Goal: Task Accomplishment & Management: Complete application form

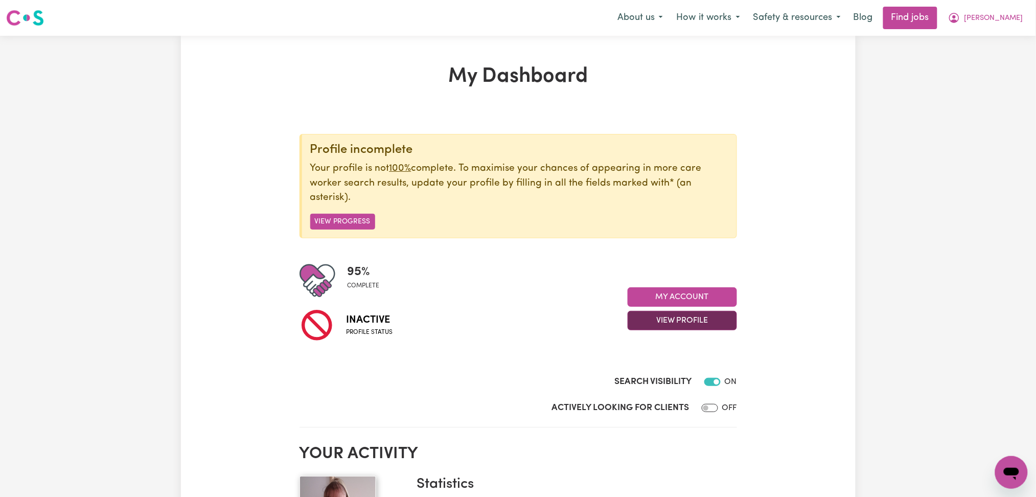
scroll to position [68, 0]
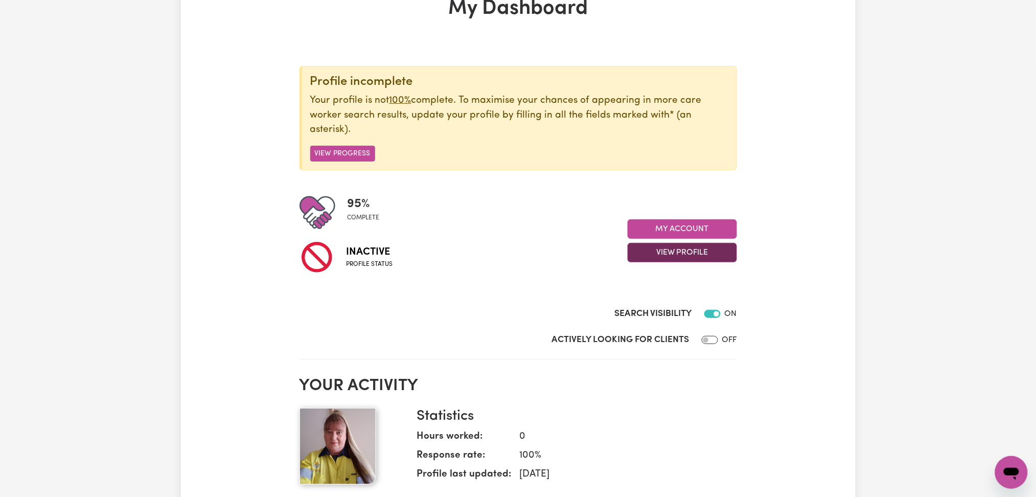
click at [693, 252] on button "View Profile" at bounding box center [682, 252] width 109 height 19
click at [649, 307] on link "Profile Completeness" at bounding box center [676, 299] width 96 height 20
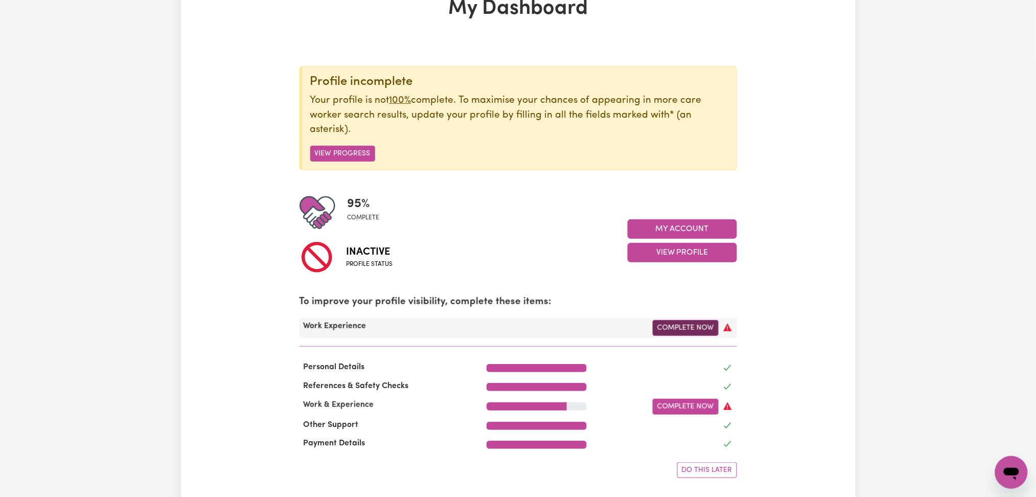
click at [675, 326] on link "Complete Now" at bounding box center [686, 328] width 66 height 16
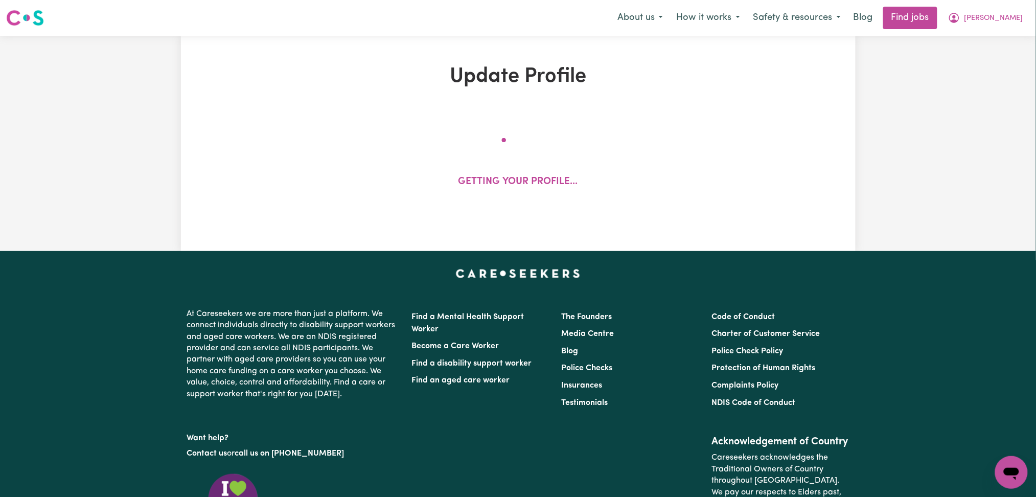
select select "Certificate III (Individual Support)"
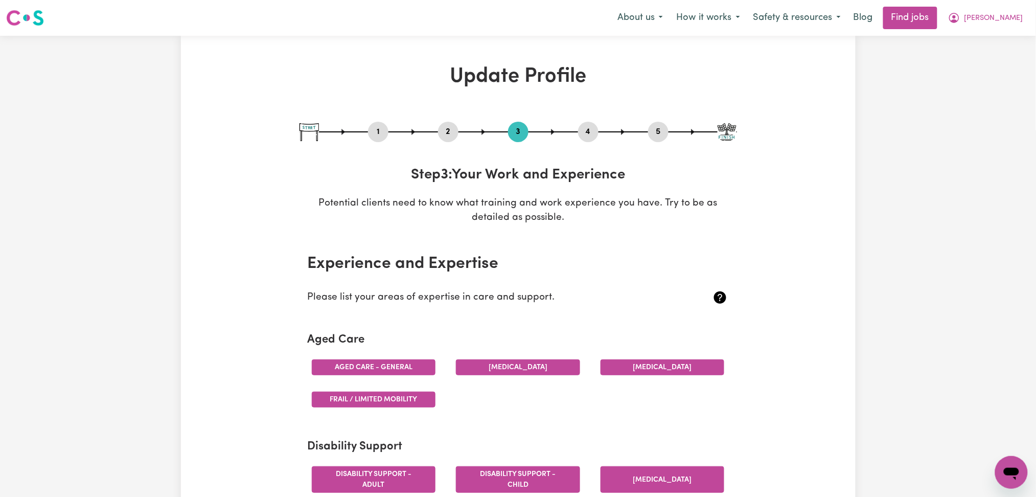
drag, startPoint x: 373, startPoint y: 130, endPoint x: 186, endPoint y: 244, distance: 219.1
click at [373, 130] on button "1" at bounding box center [378, 131] width 20 height 13
select select "[DEMOGRAPHIC_DATA]"
select select "[DEMOGRAPHIC_DATA] Citizen"
select select "Studying a healthcare related degree or qualification"
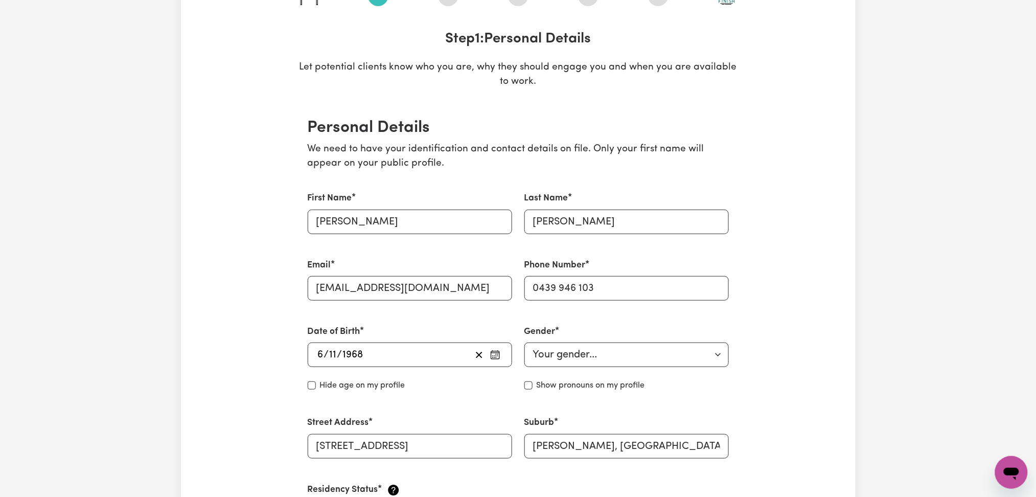
scroll to position [340, 0]
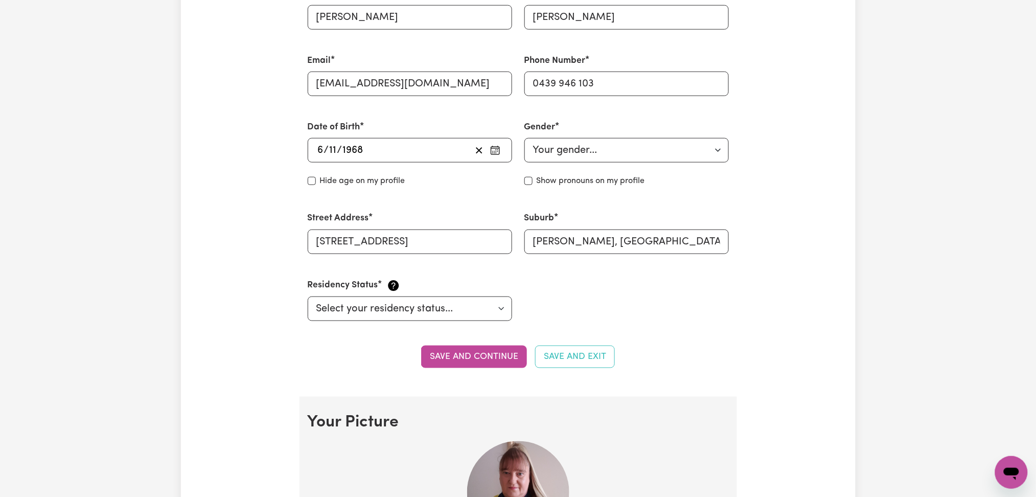
drag, startPoint x: 870, startPoint y: 182, endPoint x: 861, endPoint y: 7, distance: 176.1
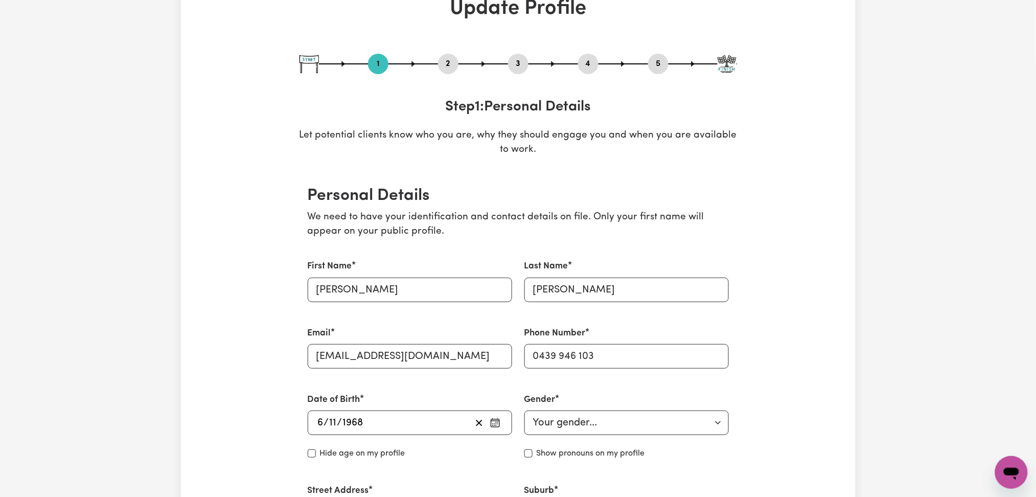
scroll to position [0, 0]
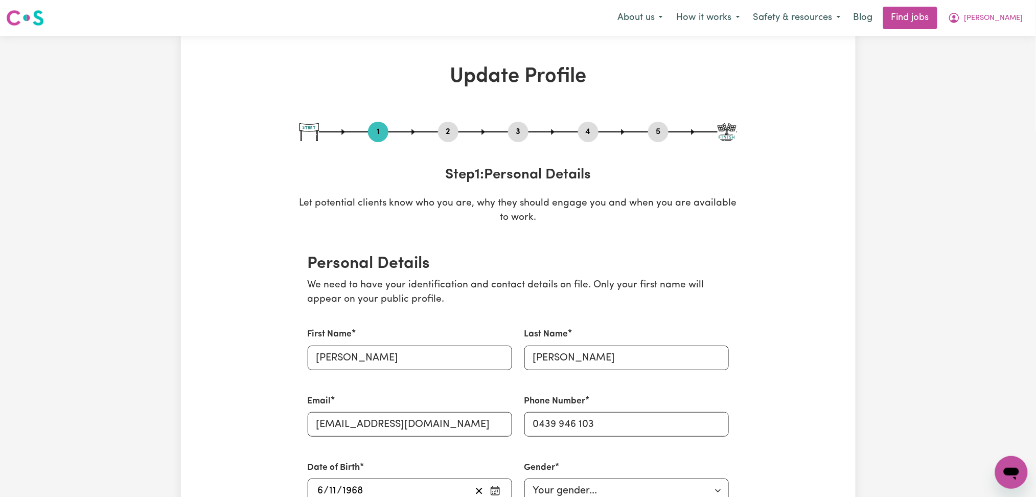
click at [659, 127] on button "5" at bounding box center [658, 131] width 20 height 13
select select "I am providing services by being employed by an organisation"
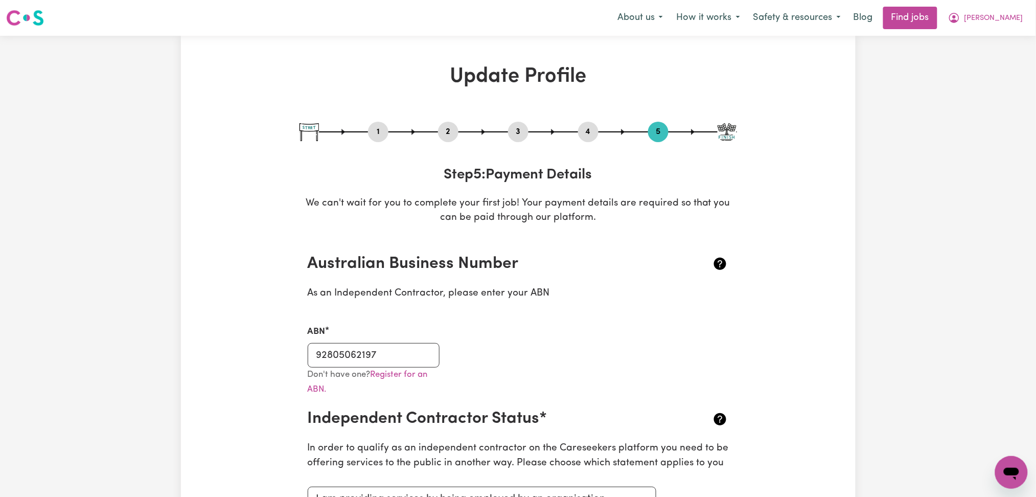
click at [451, 138] on button "2" at bounding box center [448, 131] width 20 height 13
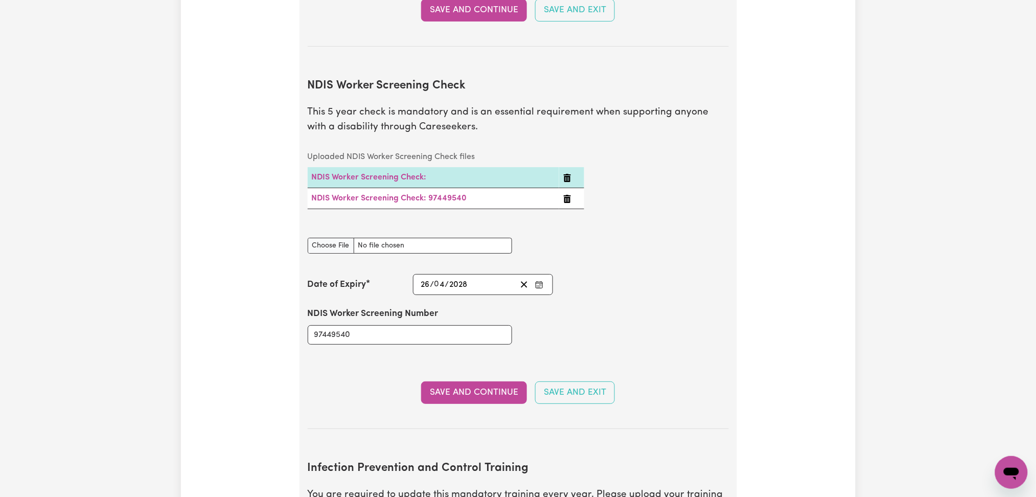
scroll to position [1363, 0]
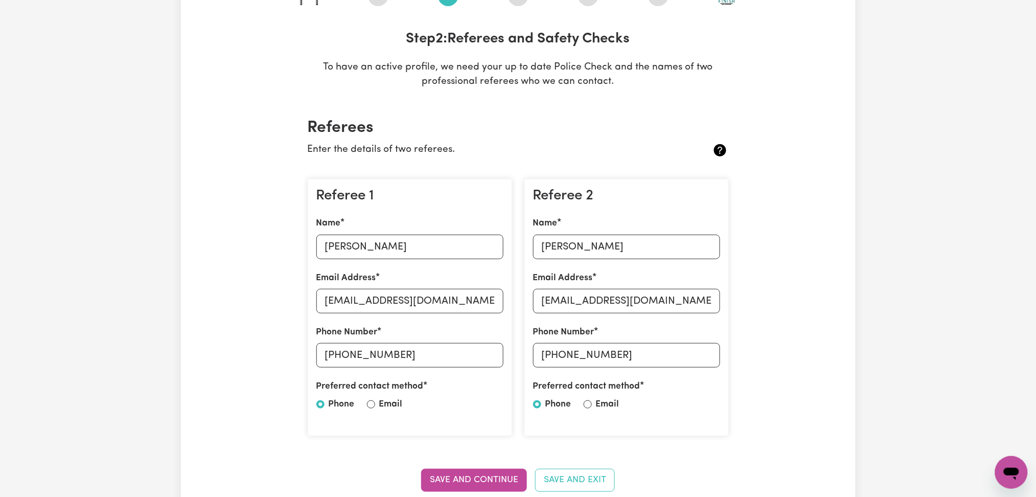
scroll to position [68, 0]
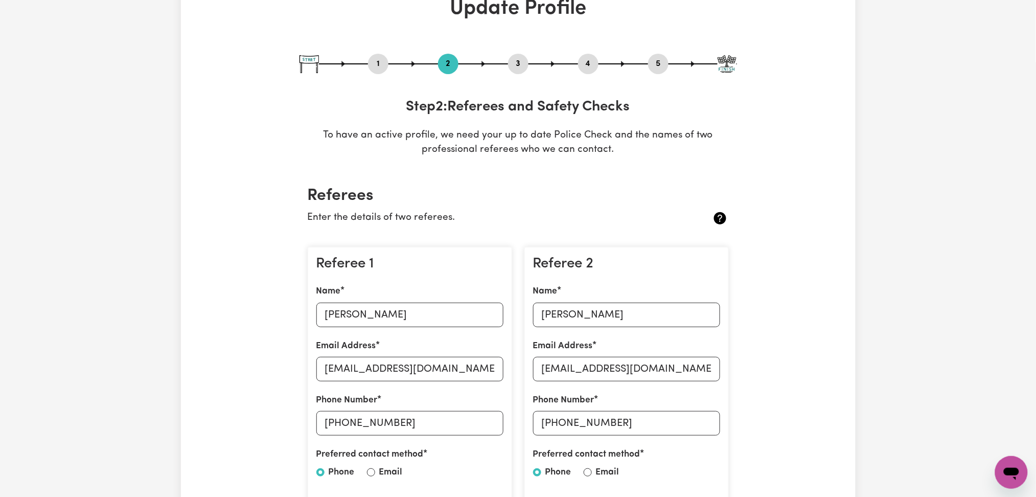
click at [375, 56] on div "1" at bounding box center [378, 64] width 20 height 20
click at [375, 61] on button "1" at bounding box center [378, 63] width 20 height 13
select select "[DEMOGRAPHIC_DATA]"
select select "[DEMOGRAPHIC_DATA] Citizen"
select select "Studying a healthcare related degree or qualification"
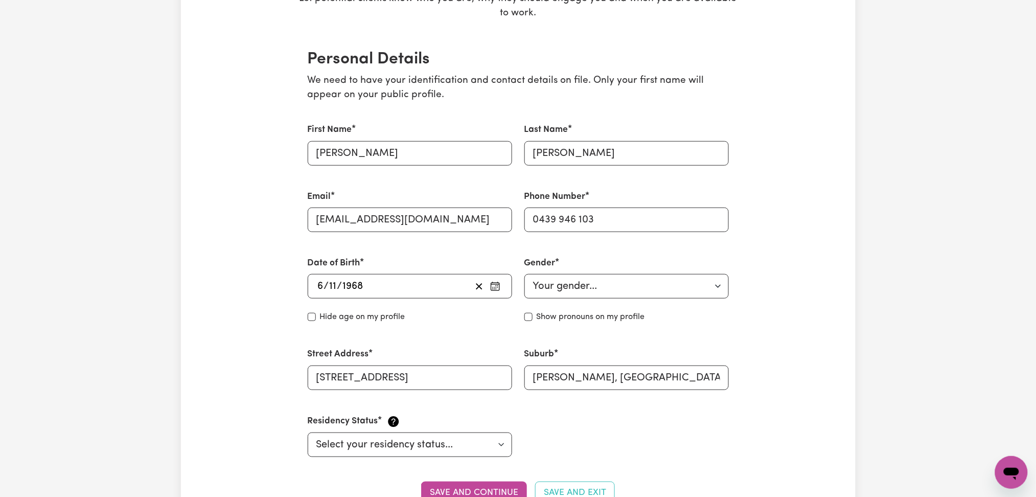
scroll to position [0, 0]
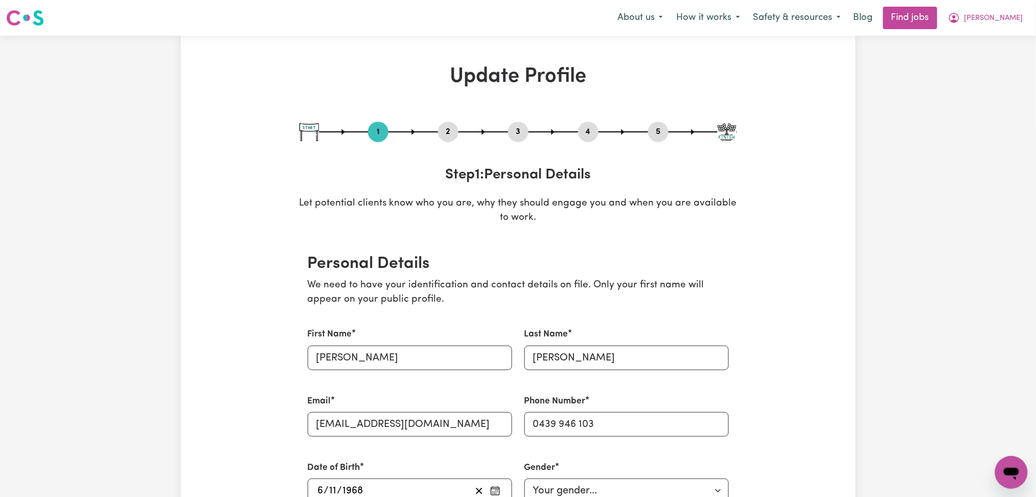
click at [448, 133] on button "2" at bounding box center [448, 131] width 20 height 13
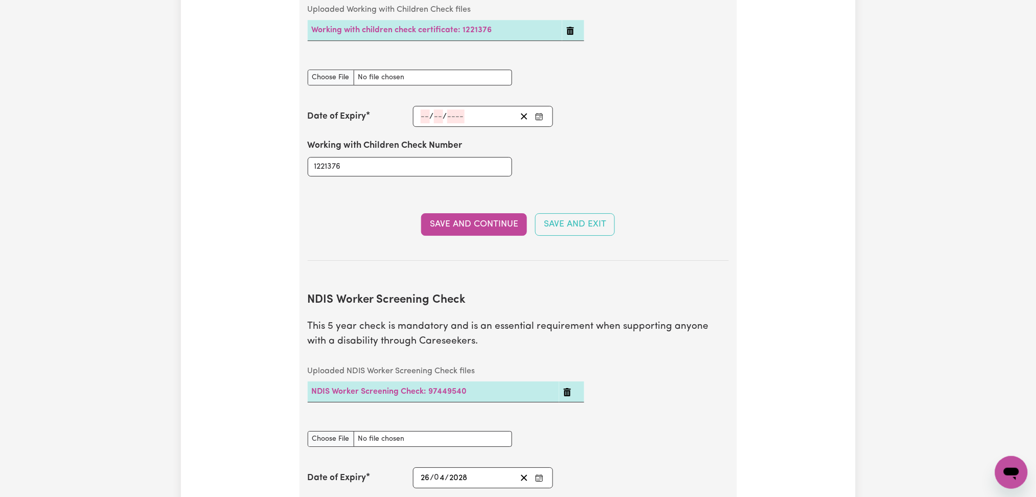
scroll to position [944, 0]
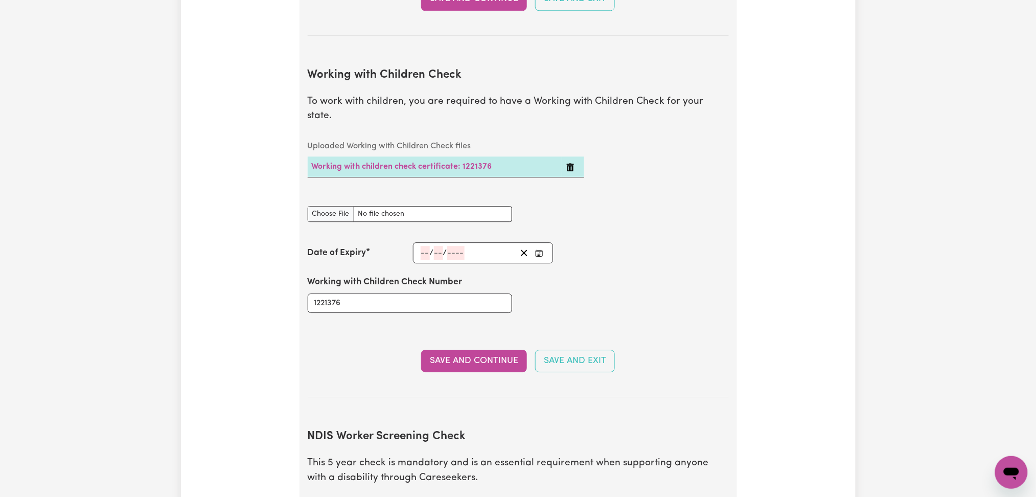
click at [569, 163] on icon "Delete Working with children check certificate: 1221376" at bounding box center [570, 167] width 7 height 8
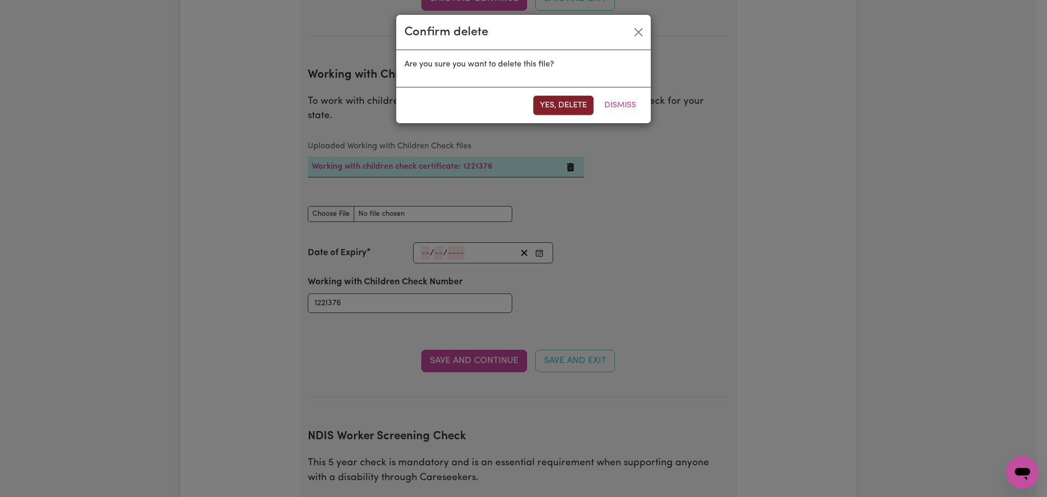
click at [577, 103] on button "Yes, delete" at bounding box center [563, 105] width 60 height 19
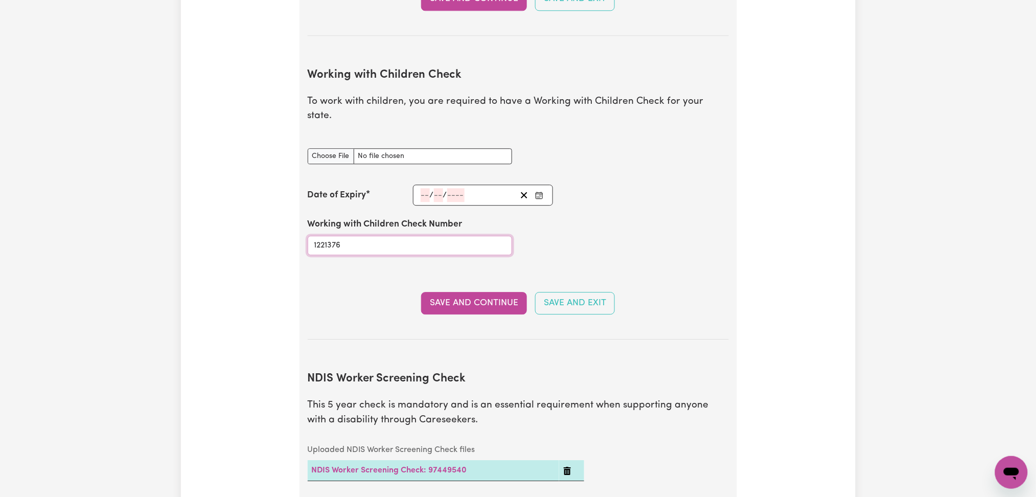
click at [401, 238] on input "1221376" at bounding box center [410, 245] width 204 height 19
click at [432, 292] on button "Save and Continue" at bounding box center [474, 303] width 106 height 22
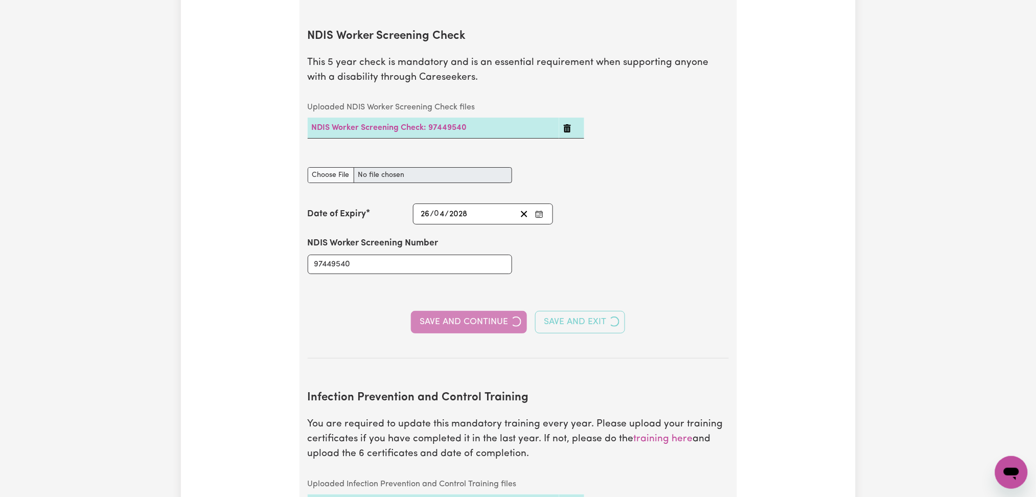
scroll to position [1014, 0]
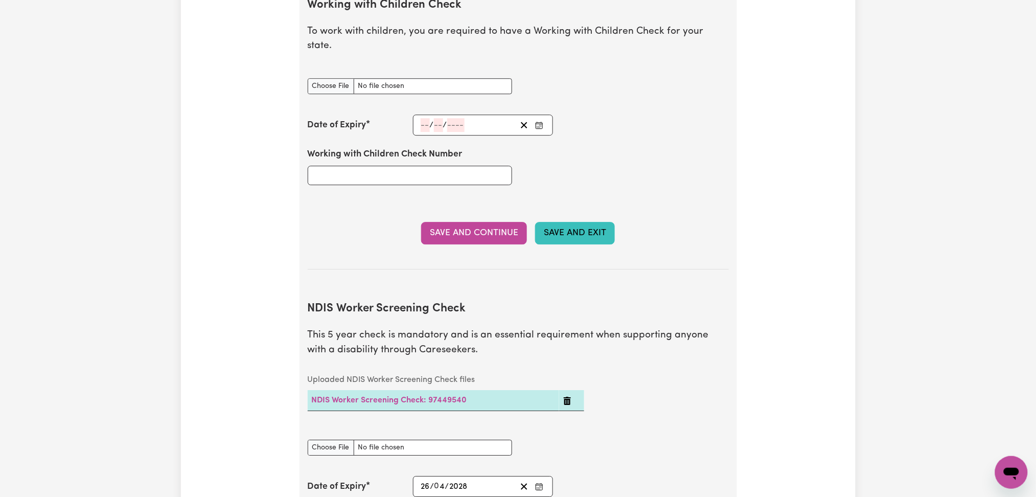
click at [583, 222] on button "Save and Exit" at bounding box center [575, 233] width 80 height 22
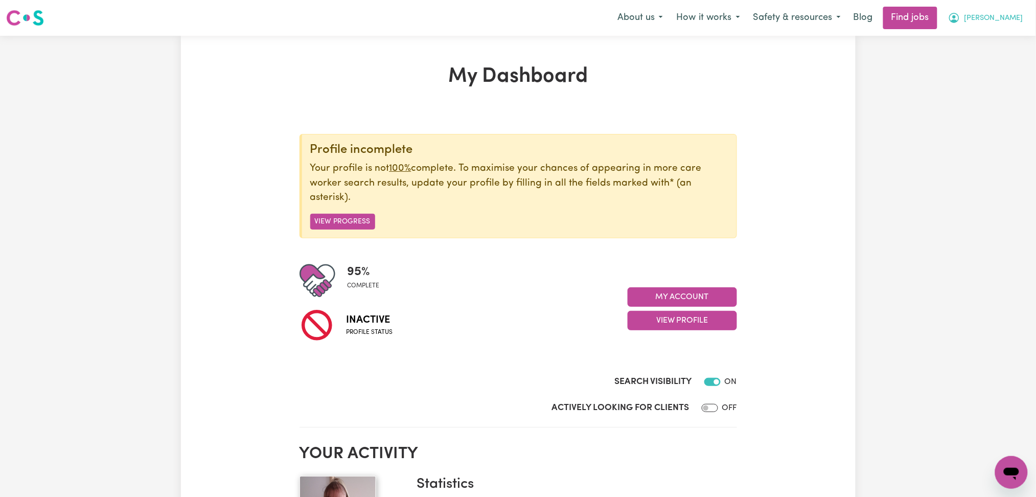
click at [1004, 23] on span "[PERSON_NAME]" at bounding box center [994, 18] width 59 height 11
click at [983, 77] on link "Logout" at bounding box center [989, 77] width 81 height 19
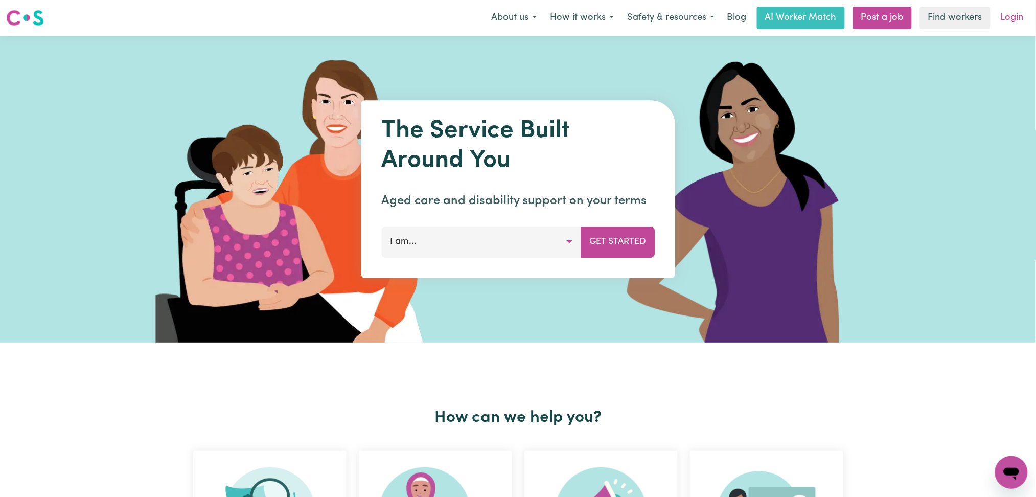
click at [997, 11] on link "Login" at bounding box center [1012, 18] width 35 height 22
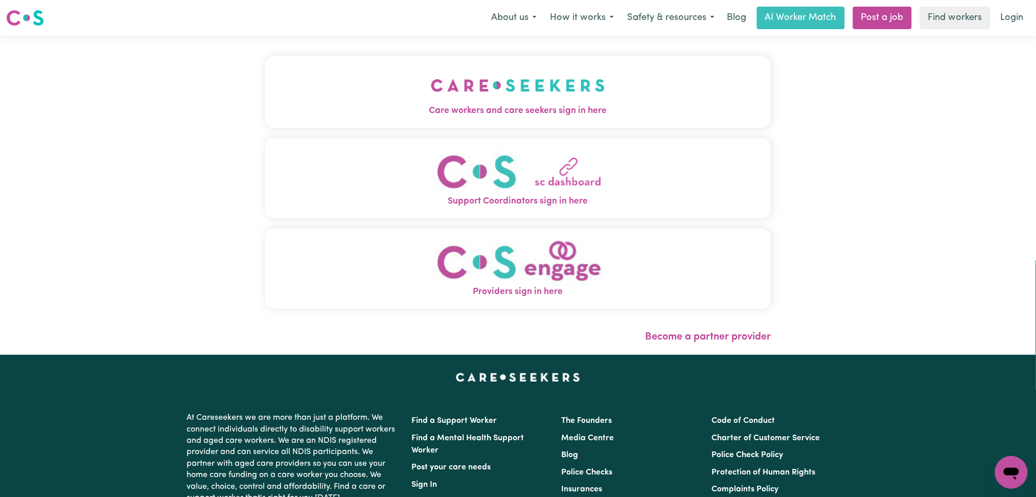
click at [431, 80] on img "Care workers and care seekers sign in here" at bounding box center [518, 85] width 174 height 38
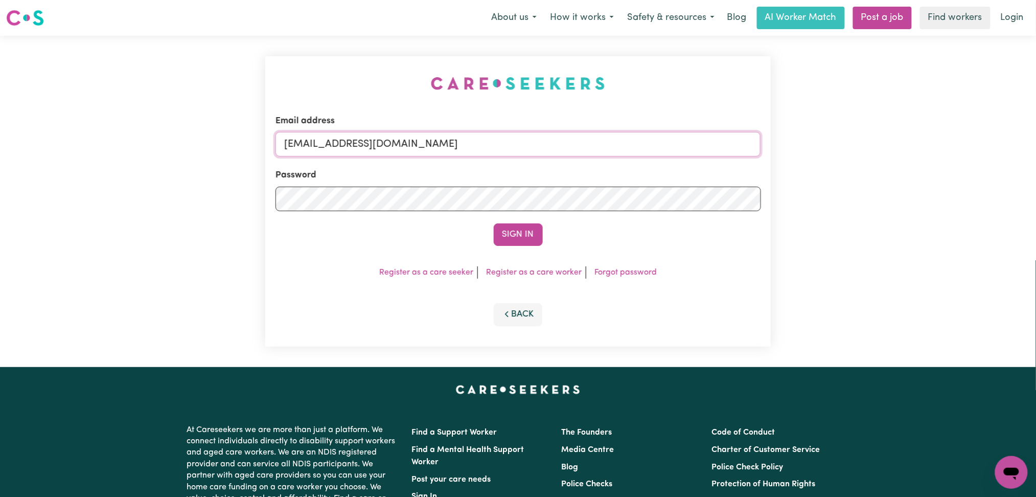
click at [362, 147] on input "[EMAIL_ADDRESS][DOMAIN_NAME]" at bounding box center [519, 144] width 486 height 25
drag, startPoint x: 336, startPoint y: 151, endPoint x: 639, endPoint y: 179, distance: 304.5
click at [639, 179] on form "Email address Superuser~[EMAIL_ADDRESS][DOMAIN_NAME] Password Sign In" at bounding box center [519, 180] width 486 height 131
type input "Superuser~[EMAIL_ADDRESS][DOMAIN_NAME]"
click at [524, 240] on button "Sign In" at bounding box center [518, 234] width 49 height 22
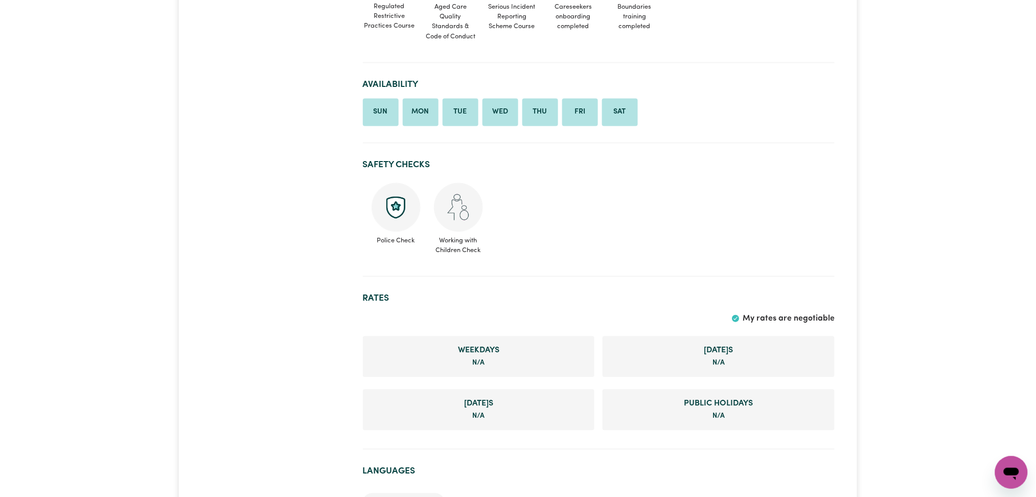
scroll to position [718, 0]
